Goal: Find specific page/section: Find specific page/section

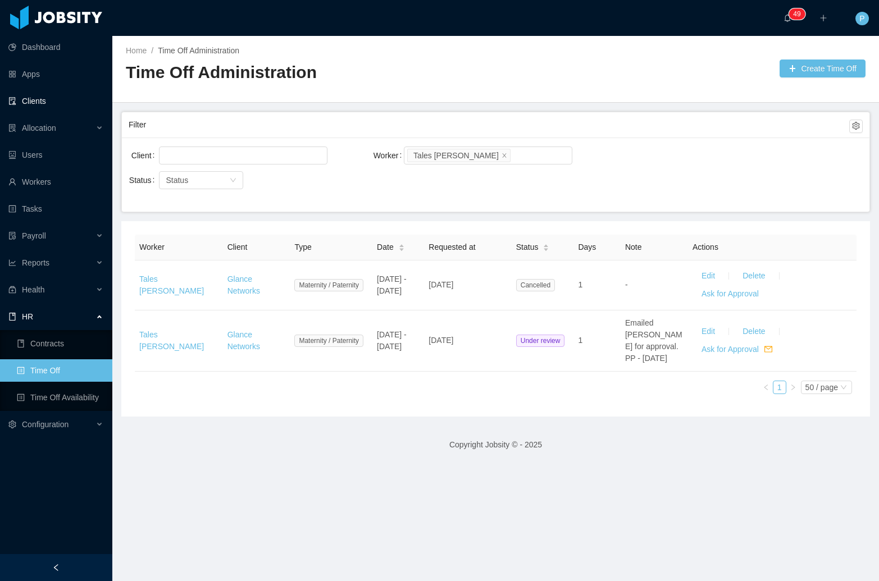
click at [60, 95] on link "Clients" at bounding box center [55, 101] width 95 height 22
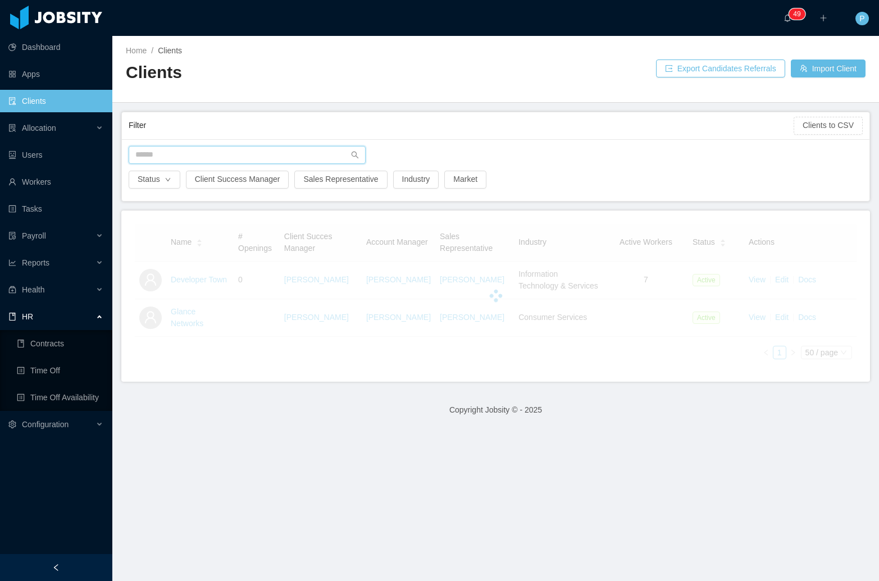
click at [283, 152] on input "text" at bounding box center [247, 155] width 237 height 18
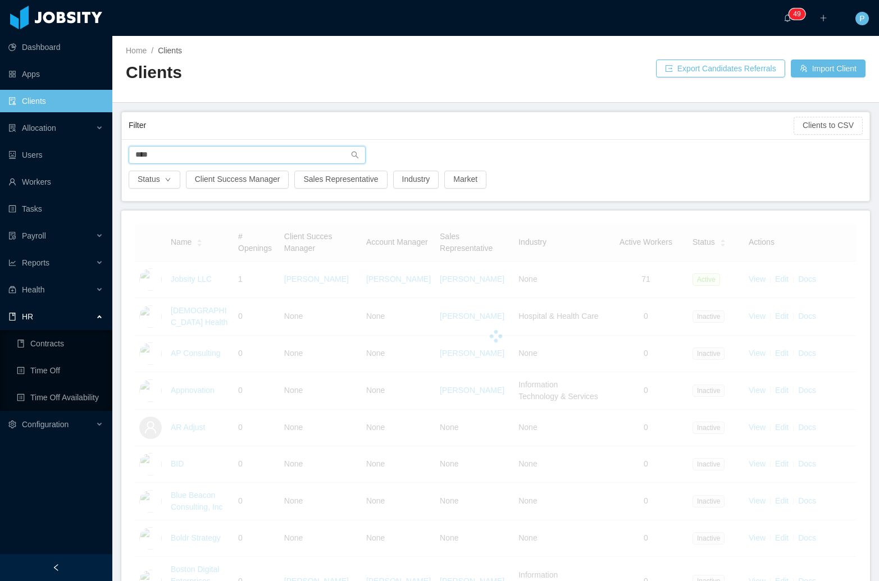
type input "****"
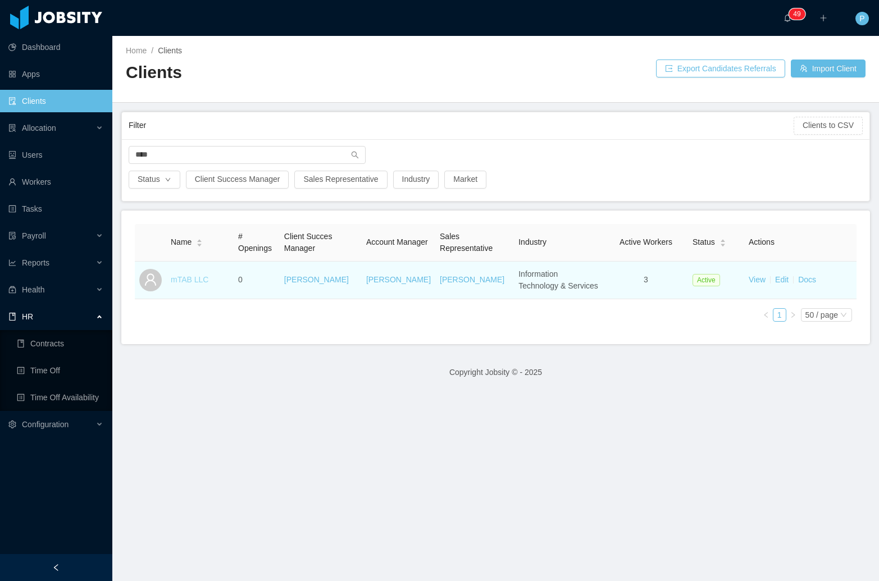
click at [183, 281] on link "mTAB LLC" at bounding box center [190, 279] width 38 height 9
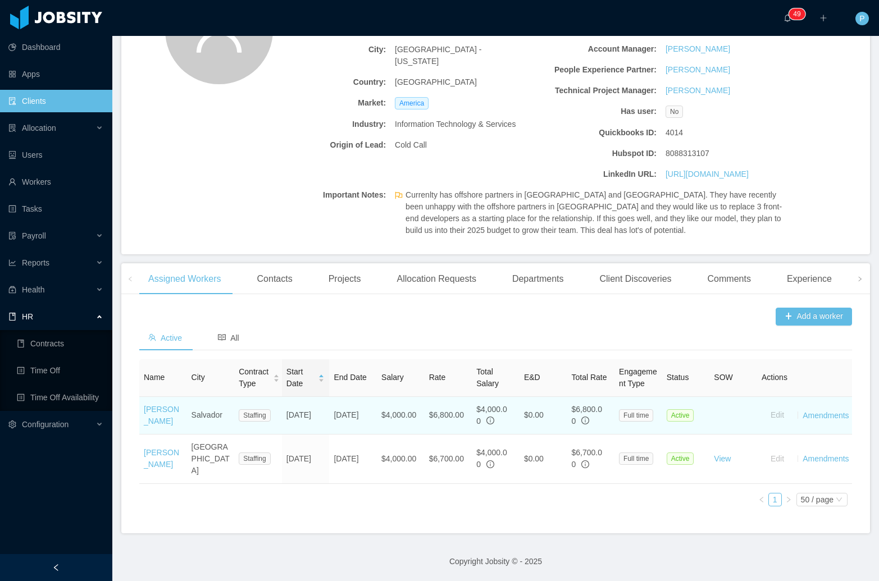
scroll to position [157, 0]
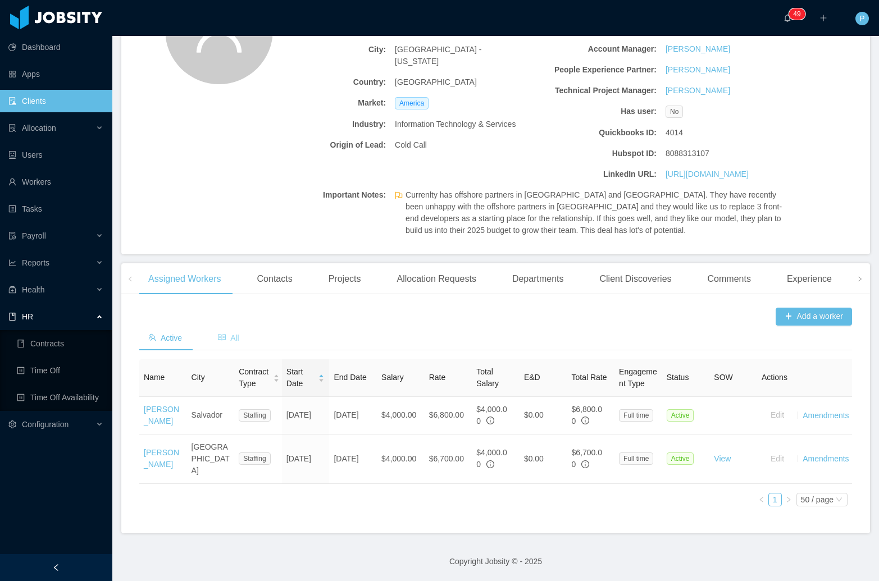
click at [230, 334] on span "All" at bounding box center [228, 338] width 21 height 9
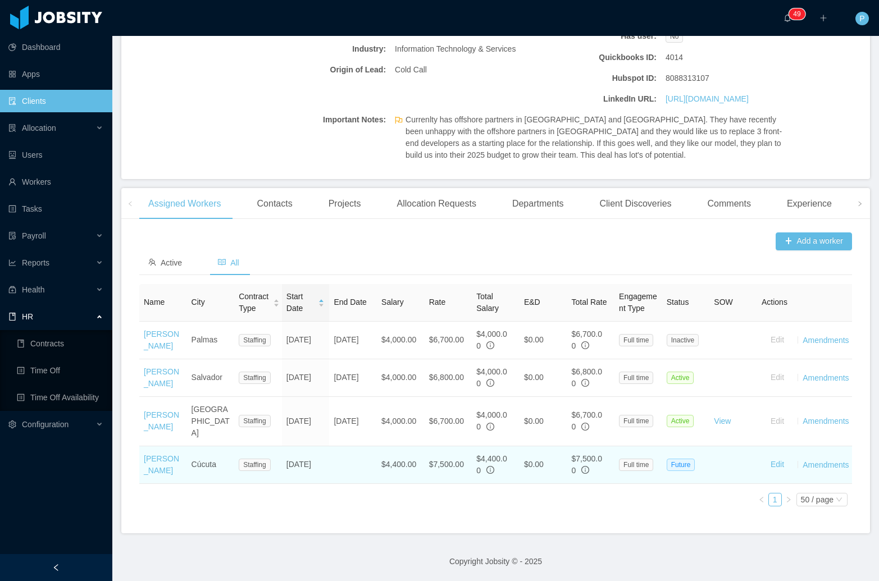
scroll to position [244, 0]
click at [157, 447] on td "[PERSON_NAME]" at bounding box center [163, 466] width 48 height 38
click at [156, 454] on link "[PERSON_NAME]" at bounding box center [161, 464] width 35 height 21
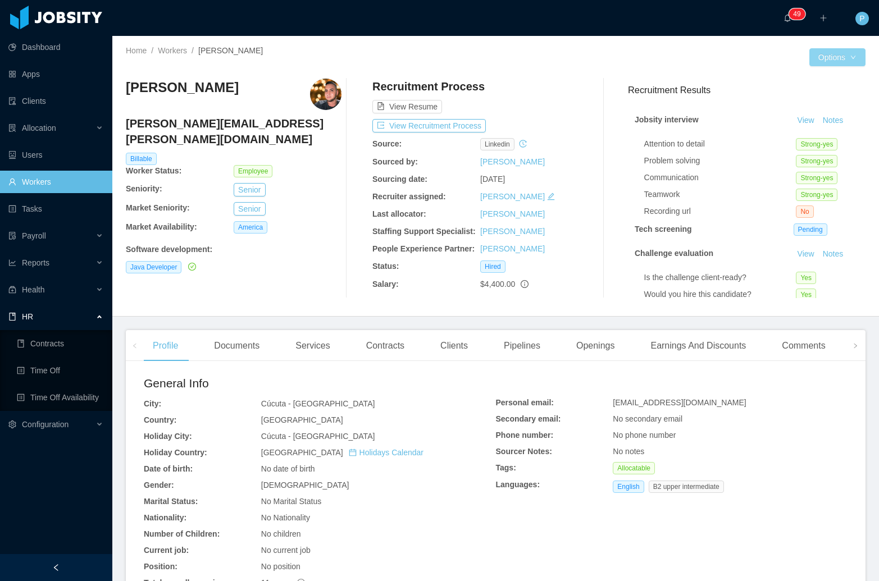
click at [817, 60] on button "Options" at bounding box center [837, 57] width 56 height 18
click at [816, 177] on button "Worker File" at bounding box center [802, 177] width 70 height 18
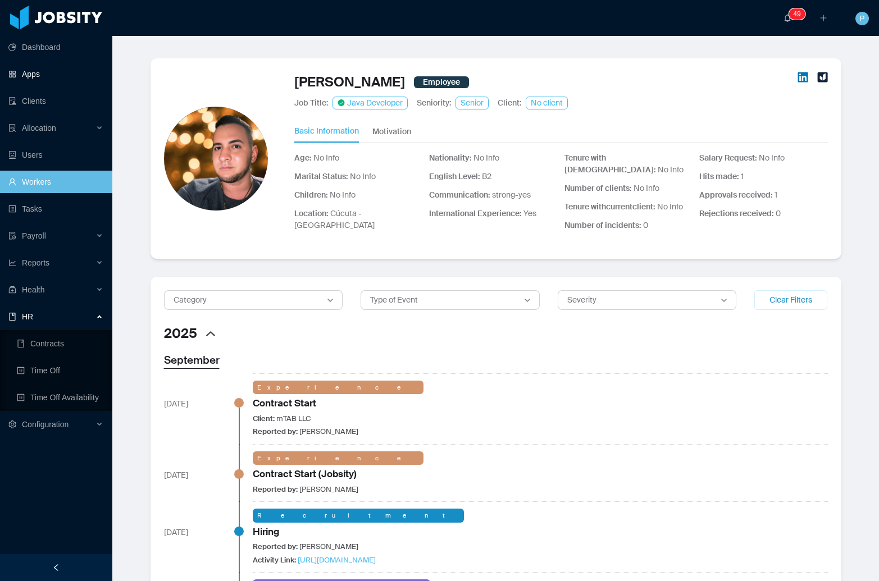
click at [48, 71] on link "Apps" at bounding box center [55, 74] width 95 height 22
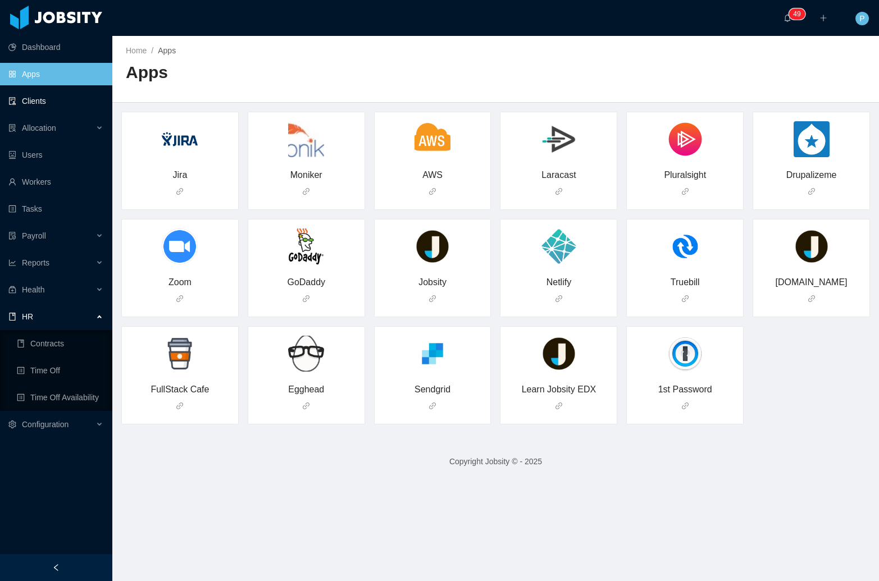
click at [39, 97] on link "Clients" at bounding box center [55, 101] width 95 height 22
